Goal: Task Accomplishment & Management: Manage account settings

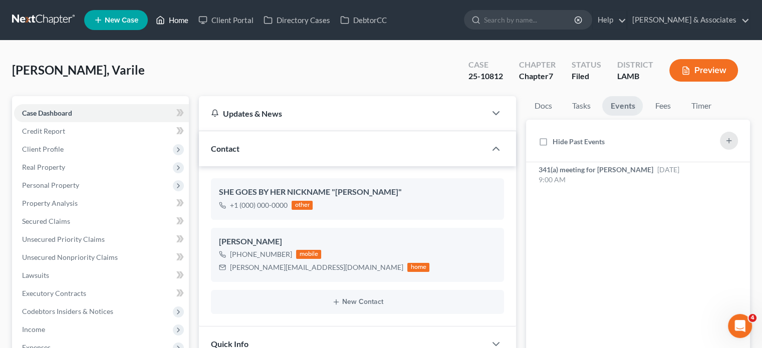
click at [181, 16] on link "Home" at bounding box center [172, 20] width 43 height 18
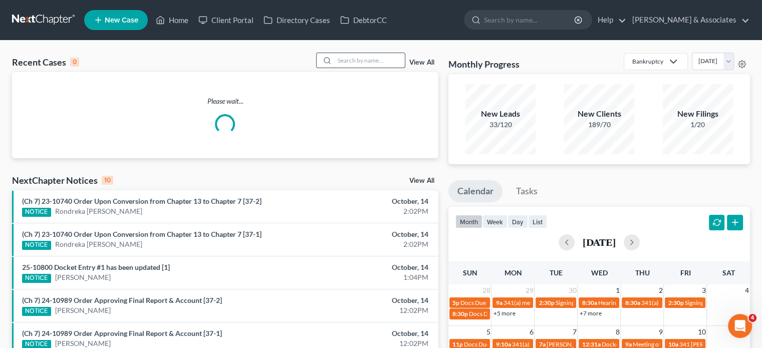
click at [354, 60] on input "search" at bounding box center [370, 60] width 70 height 15
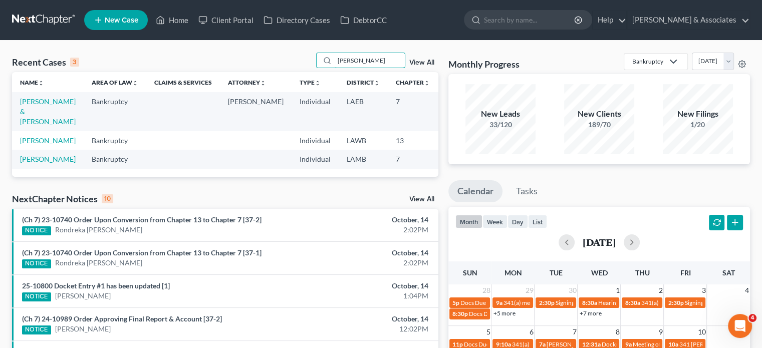
type input "[PERSON_NAME]"
click at [36, 116] on link "[PERSON_NAME] & [PERSON_NAME]" at bounding box center [48, 111] width 56 height 29
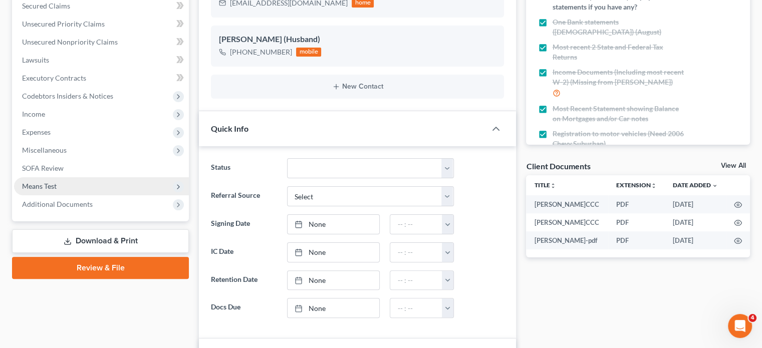
scroll to position [100, 0]
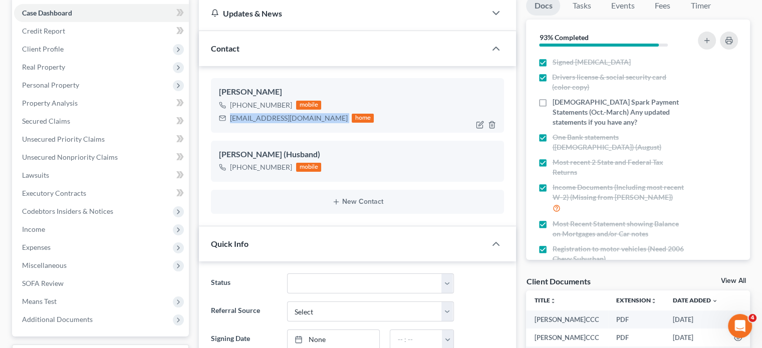
drag, startPoint x: 231, startPoint y: 120, endPoint x: 310, endPoint y: 122, distance: 78.7
click at [310, 122] on div "[EMAIL_ADDRESS][DOMAIN_NAME] home" at bounding box center [296, 118] width 155 height 13
copy div "[EMAIL_ADDRESS][DOMAIN_NAME]"
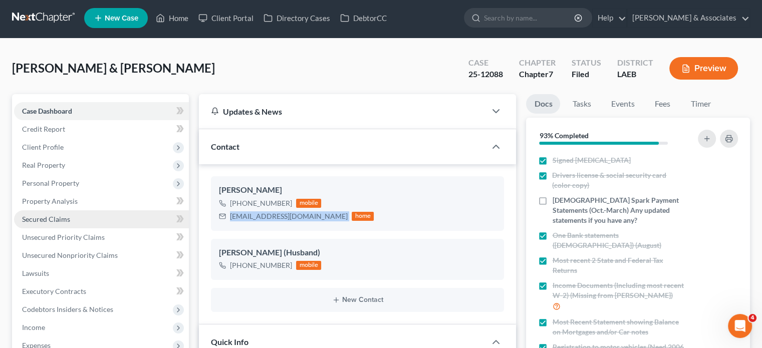
scroll to position [0, 0]
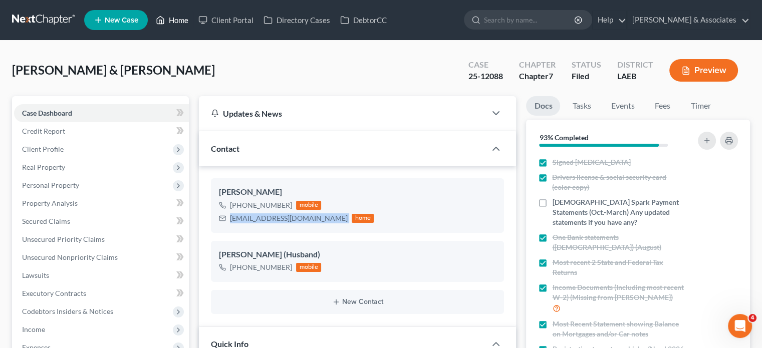
click at [174, 18] on link "Home" at bounding box center [172, 20] width 43 height 18
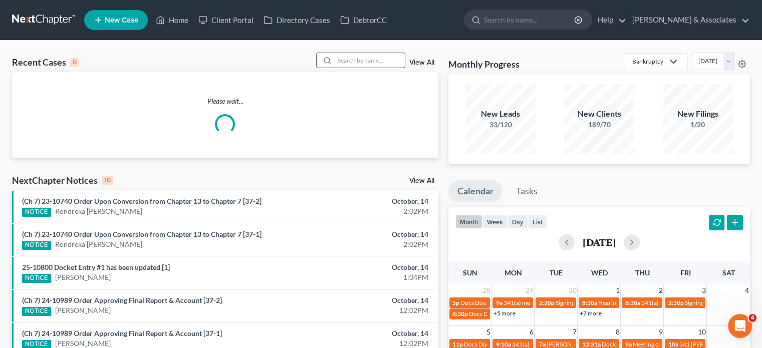
click at [353, 60] on input "search" at bounding box center [370, 60] width 70 height 15
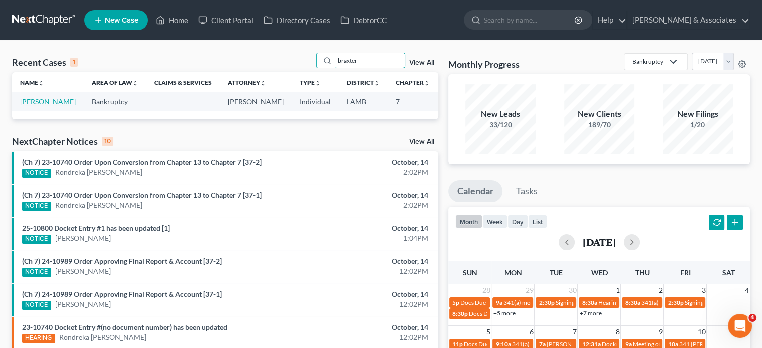
type input "braxter"
click at [22, 106] on link "[PERSON_NAME]" at bounding box center [48, 101] width 56 height 9
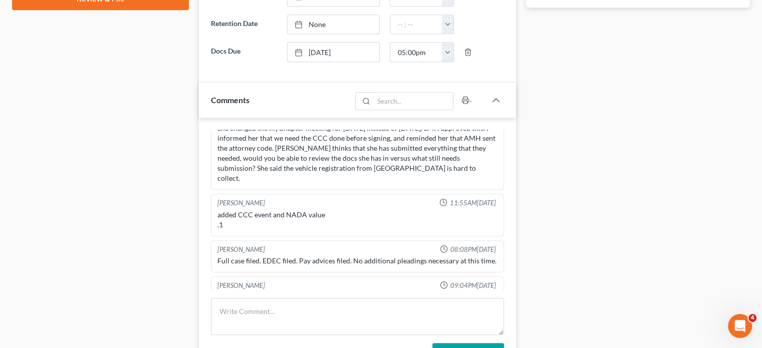
scroll to position [501, 0]
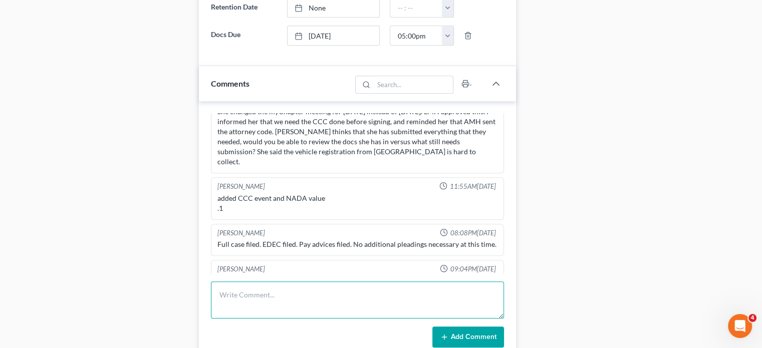
click at [257, 292] on textarea at bounding box center [357, 300] width 293 height 37
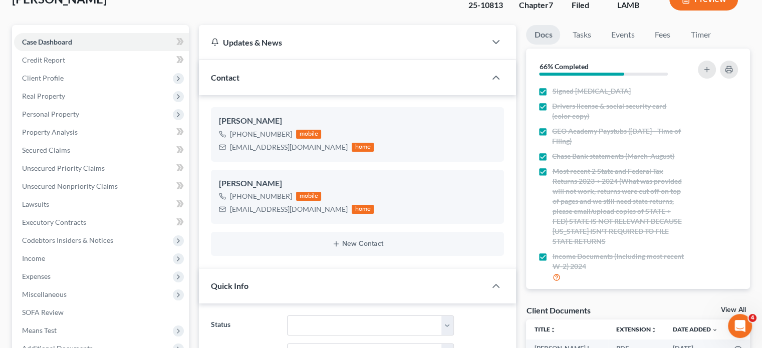
scroll to position [50, 0]
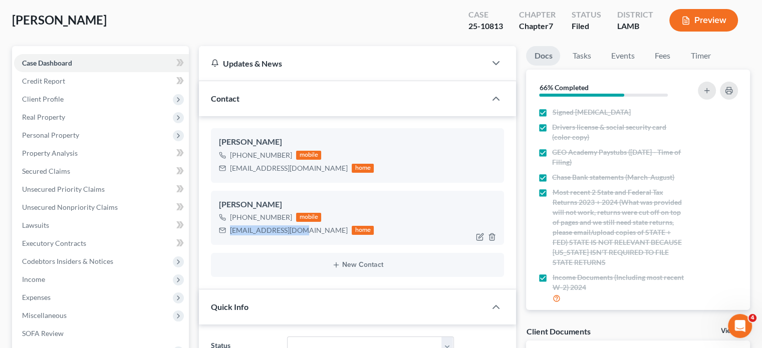
drag, startPoint x: 230, startPoint y: 232, endPoint x: 296, endPoint y: 232, distance: 65.6
click at [296, 232] on div "[EMAIL_ADDRESS][DOMAIN_NAME]" at bounding box center [289, 230] width 118 height 10
copy div "[EMAIL_ADDRESS][DOMAIN_NAME]"
drag, startPoint x: 230, startPoint y: 170, endPoint x: 323, endPoint y: 172, distance: 92.2
click at [323, 172] on div "[EMAIL_ADDRESS][DOMAIN_NAME] home" at bounding box center [296, 168] width 155 height 13
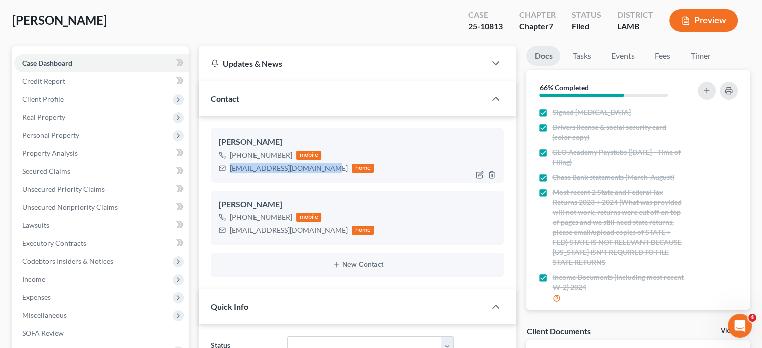
copy div "[EMAIL_ADDRESS][DOMAIN_NAME]"
click at [417, 213] on div "[PHONE_NUMBER] mobile [EMAIL_ADDRESS][DOMAIN_NAME] home" at bounding box center [357, 224] width 277 height 26
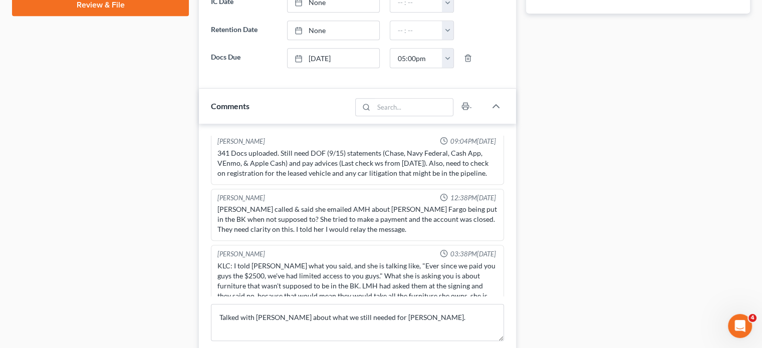
scroll to position [501, 0]
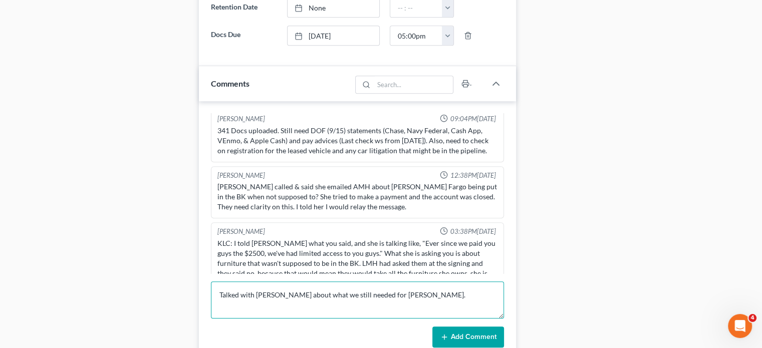
click at [424, 292] on textarea "Talked with [PERSON_NAME] about what we still needed for [PERSON_NAME]." at bounding box center [357, 300] width 293 height 37
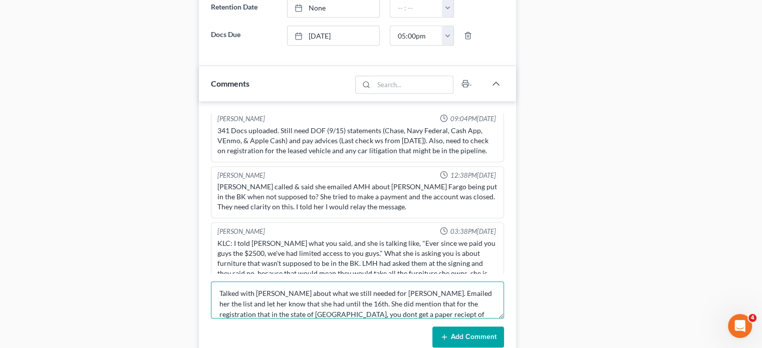
scroll to position [12, 0]
click at [335, 313] on textarea "Talked with [PERSON_NAME] about what we still needed for [PERSON_NAME]. Emailed…" at bounding box center [357, 300] width 293 height 37
type textarea "Talked with [PERSON_NAME] about what we still needed for [PERSON_NAME]. Emailed…"
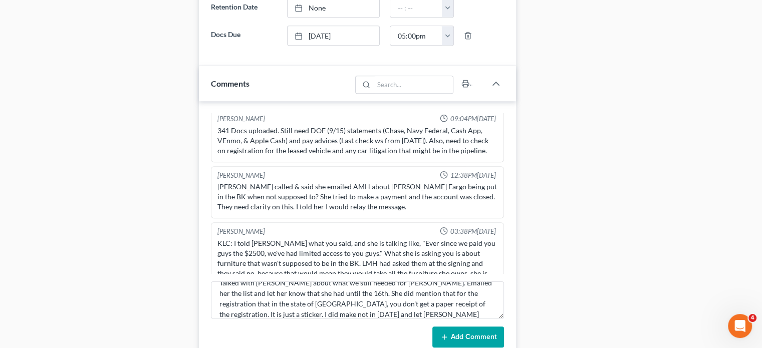
drag, startPoint x: 461, startPoint y: 335, endPoint x: 429, endPoint y: 346, distance: 34.4
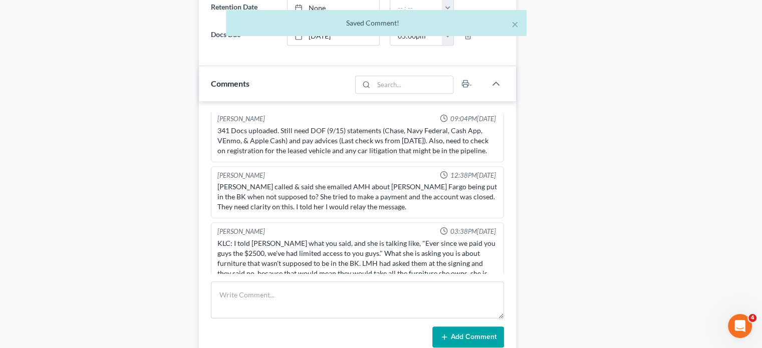
scroll to position [1381, 0]
